Goal: Browse casually

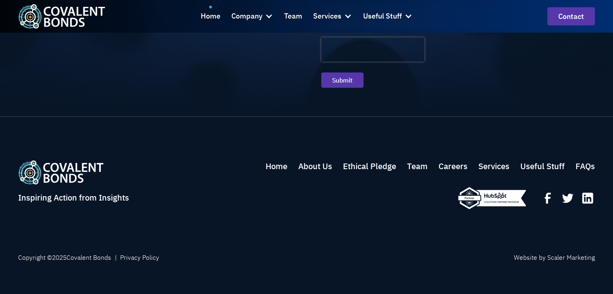
scroll to position [2987, 0]
